Goal: Contribute content

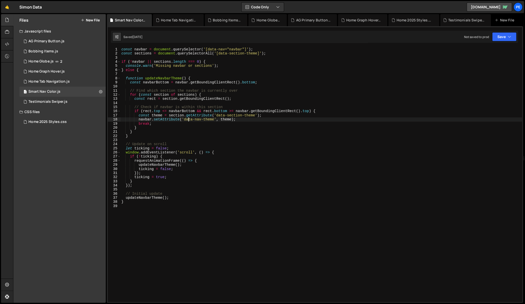
drag, startPoint x: 250, startPoint y: 135, endPoint x: 247, endPoint y: 134, distance: 2.6
click at [249, 135] on div "const navbar = document . querySelector ( '[data-nav="navbar"]' ) ; const secti…" at bounding box center [321, 178] width 402 height 263
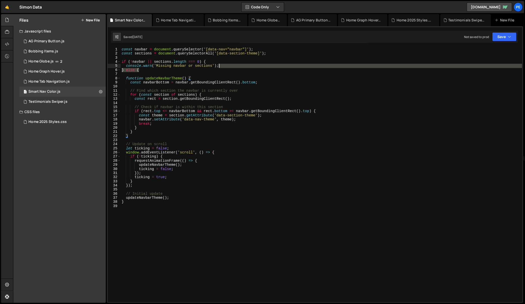
drag, startPoint x: 230, startPoint y: 68, endPoint x: 137, endPoint y: 78, distance: 93.2
click at [230, 68] on div "const navbar = document . querySelector ( '[data-nav="navbar"]' ) ; const secti…" at bounding box center [321, 178] width 401 height 263
type textarea "console.warn('Missing navbar or sections'); } else {"
click at [69, 60] on div "1 Home Globe.js 2" at bounding box center [62, 61] width 86 height 10
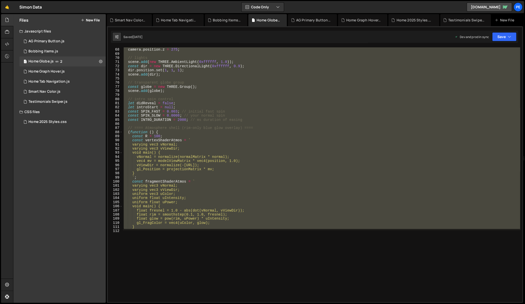
click at [223, 86] on div "const camera = new THREE . PerspectiveCamera ( 45 , w / hDisplay , 0.1 , 1000 )…" at bounding box center [321, 174] width 397 height 254
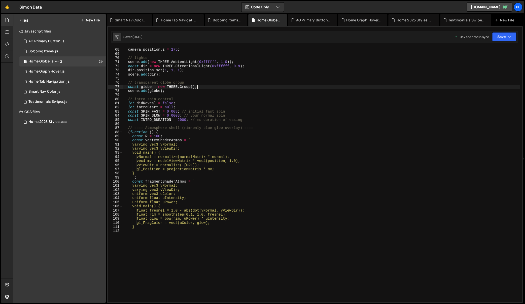
scroll to position [275, 0]
click at [227, 120] on div "const camera = new THREE . PerspectiveCamera ( 45 , w / hDisplay , 0.1 , 1000 )…" at bounding box center [321, 137] width 397 height 186
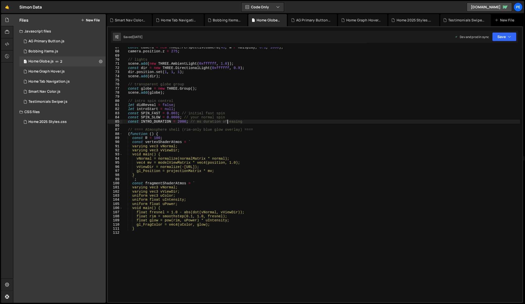
scroll to position [265, 0]
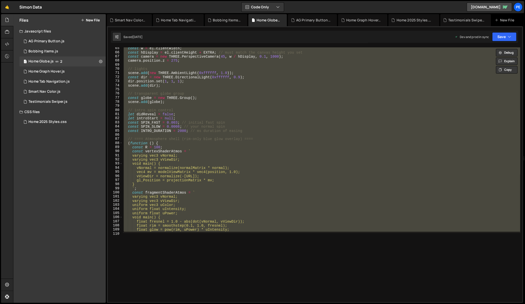
click at [255, 129] on div "const w = el . clientWidth ; const hDisplay = el . clientHeight + EXTRA ; // mu…" at bounding box center [321, 139] width 397 height 186
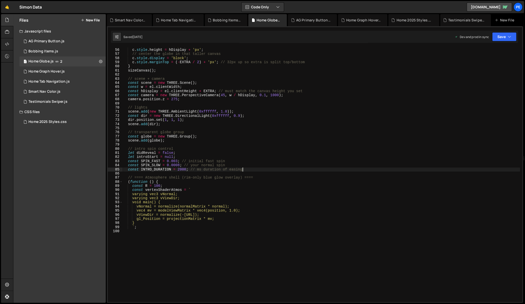
scroll to position [226, 0]
click at [215, 139] on div "c . style . width = w + 'px' ; c . style . height = hDisplay + 'px' ; // center…" at bounding box center [321, 137] width 397 height 186
type textarea "scene.add(globe);"
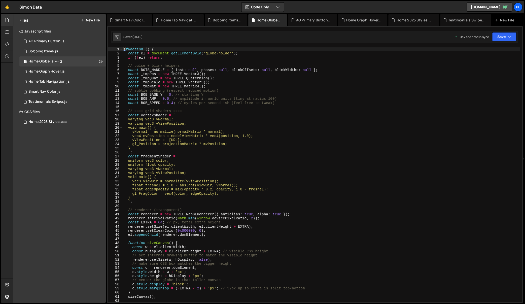
click at [210, 129] on div "( function ( ) { const el = document . getElementById ( 'globe-holder' ) ; if (…" at bounding box center [321, 178] width 397 height 263
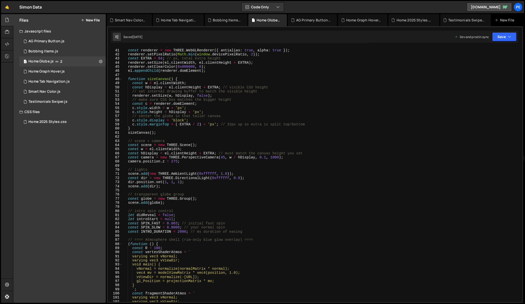
scroll to position [164, 0]
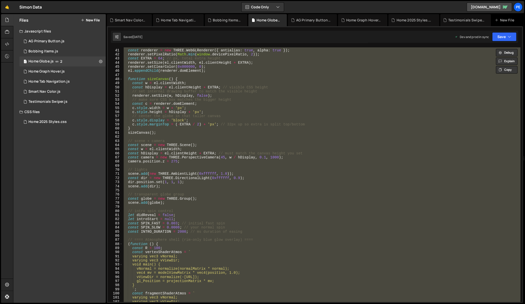
click at [242, 101] on div "// renderer (transparent) const renderer = new THREE . WebGLRenderer ({ antiali…" at bounding box center [321, 174] width 397 height 254
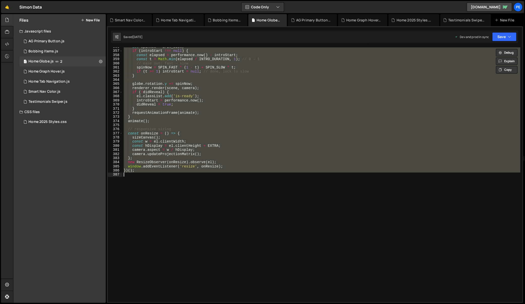
paste textarea
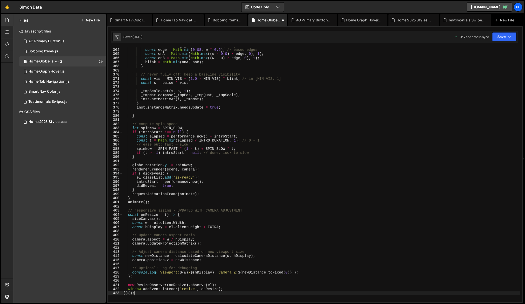
scroll to position [1561, 0]
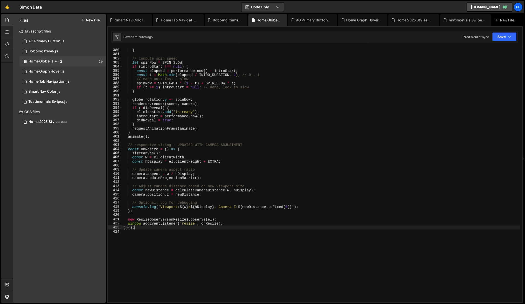
click at [306, 124] on div "} // compute spin speed let spinNow = SPIN_SLOW ; if ( introStart !== null ) { …" at bounding box center [321, 175] width 397 height 263
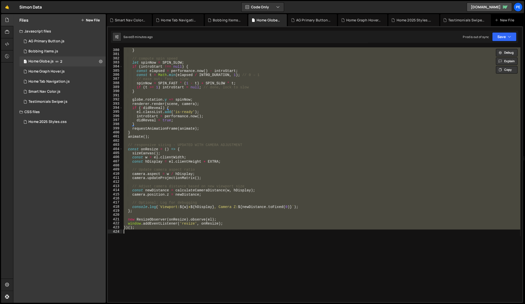
paste textarea "[URL][DOMAIN_NAME]"
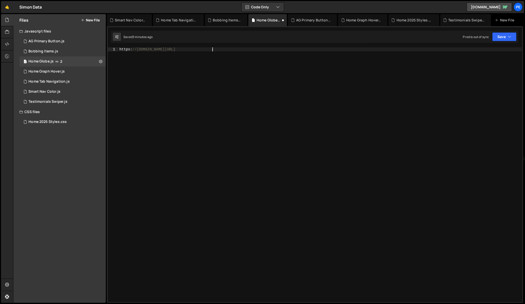
click at [303, 128] on div "https : //[DOMAIN_NAME][URL]" at bounding box center [320, 178] width 404 height 263
paste textarea "})();"
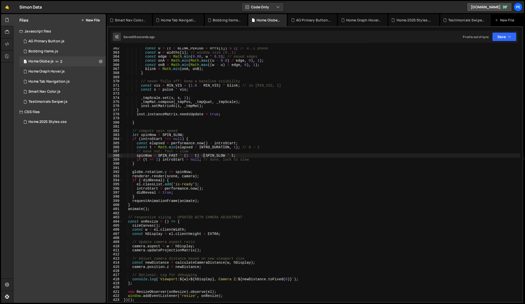
click at [203, 157] on div "const u = ( t / BLINK_PERIOD + offs [ i ]) % 1 ; // 0..1 phase const w = widths…" at bounding box center [321, 177] width 397 height 263
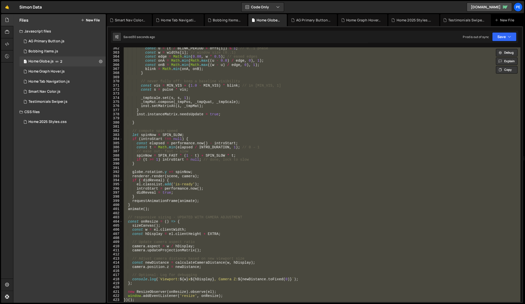
paste textarea
type textarea "})();"
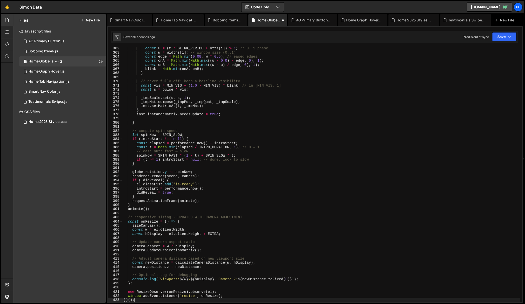
scroll to position [1545, 0]
